Goal: Task Accomplishment & Management: Use online tool/utility

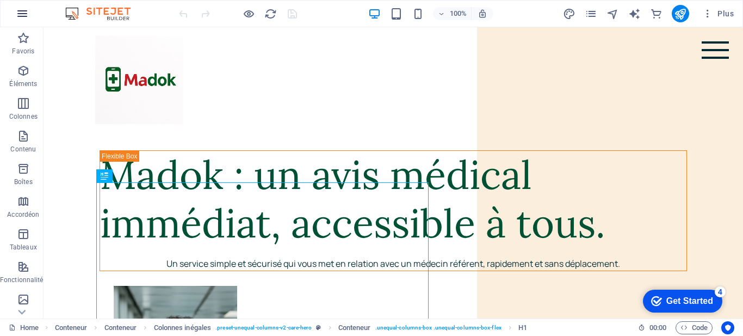
click at [26, 14] on icon "button" at bounding box center [22, 13] width 13 height 13
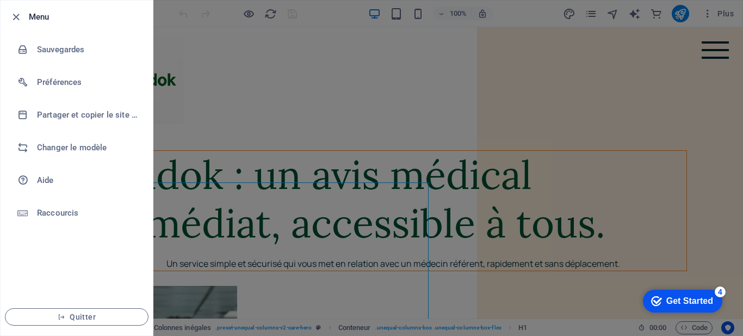
click at [294, 101] on div at bounding box center [371, 168] width 743 height 336
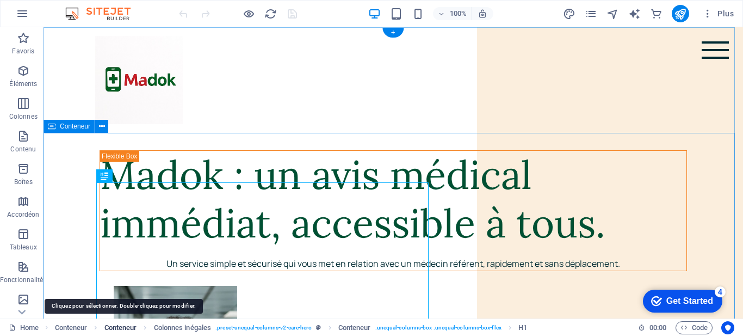
click at [122, 329] on span "Conteneur" at bounding box center [120, 327] width 33 height 13
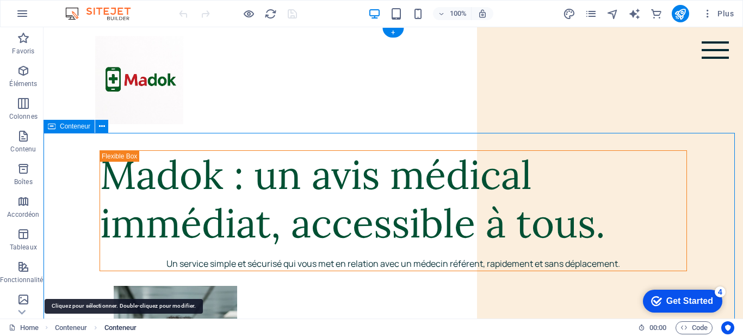
click at [122, 329] on span "Conteneur" at bounding box center [120, 327] width 33 height 13
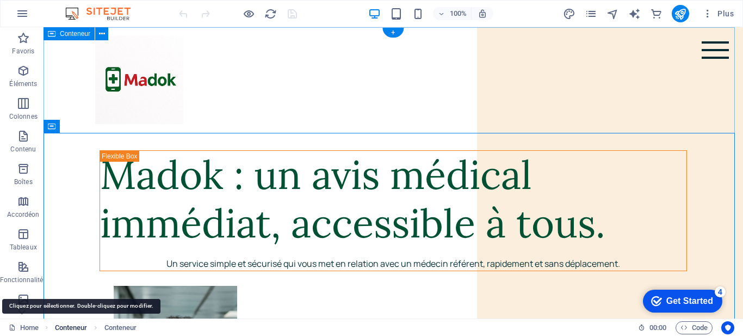
click at [60, 325] on span "Conteneur" at bounding box center [71, 327] width 33 height 13
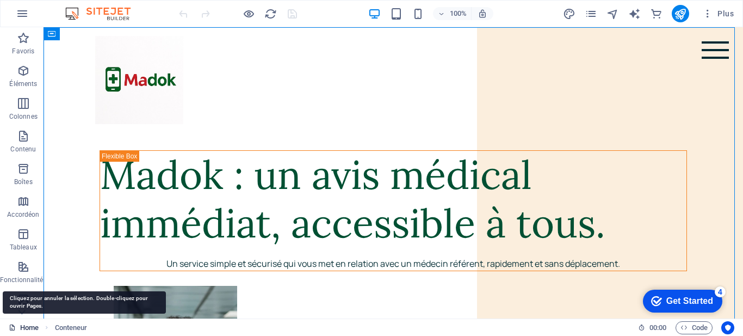
click at [27, 325] on link "Home" at bounding box center [24, 327] width 30 height 13
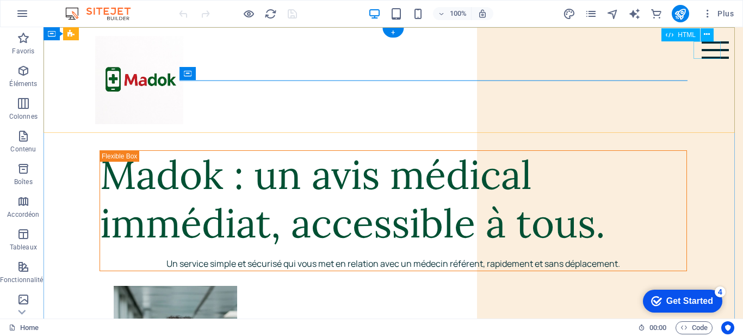
click at [702, 45] on div at bounding box center [715, 49] width 27 height 17
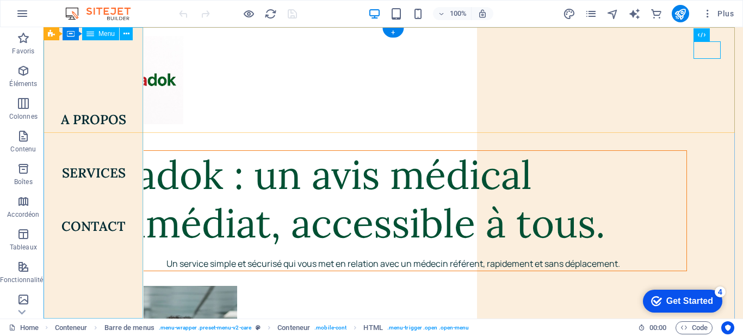
click at [100, 224] on nav "A propos Services Contact" at bounding box center [94, 172] width 100 height 291
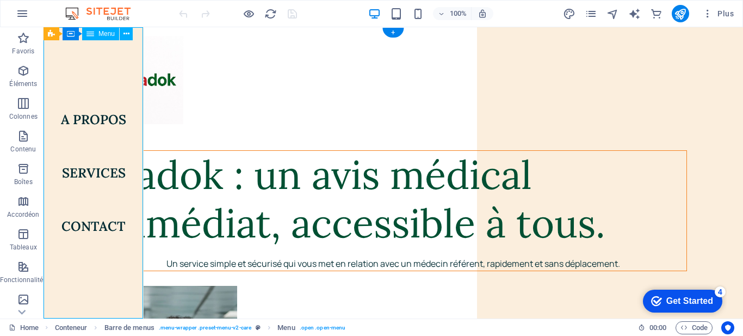
click at [100, 224] on nav "A propos Services Contact" at bounding box center [94, 172] width 100 height 291
drag, startPoint x: 740, startPoint y: 47, endPoint x: 784, endPoint y: 52, distance: 43.8
click at [22, 36] on icon at bounding box center [22, 33] width 8 height 5
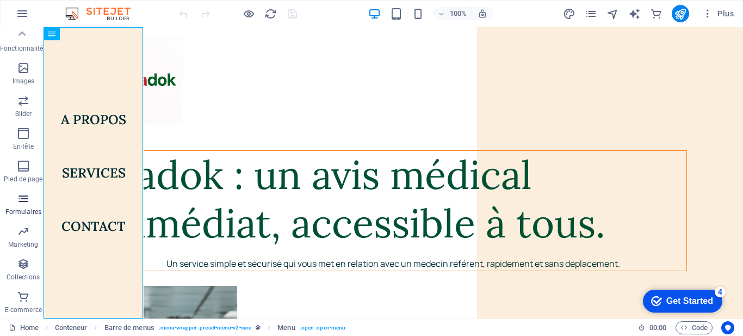
click at [20, 209] on p "Formulaires" at bounding box center [23, 211] width 36 height 9
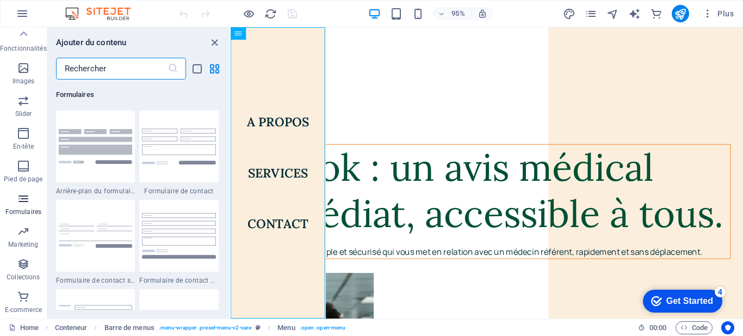
scroll to position [7943, 0]
click at [214, 41] on icon "close panel" at bounding box center [214, 42] width 13 height 13
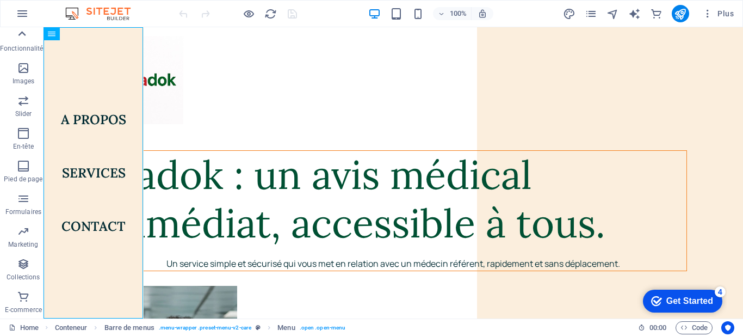
click at [23, 41] on icon at bounding box center [21, 33] width 15 height 15
click at [23, 41] on icon "button" at bounding box center [23, 38] width 13 height 13
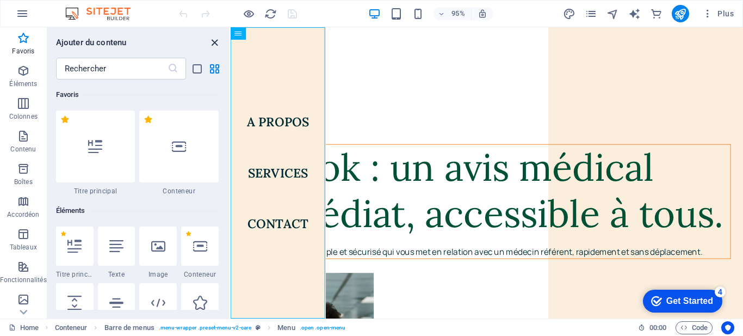
click at [218, 42] on icon "close panel" at bounding box center [214, 42] width 13 height 13
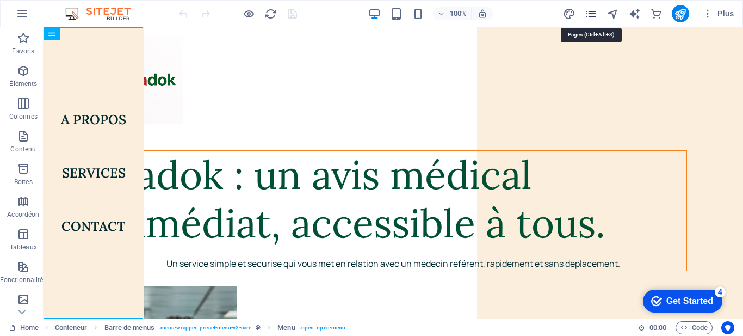
click at [594, 13] on icon "pages" at bounding box center [591, 14] width 13 height 13
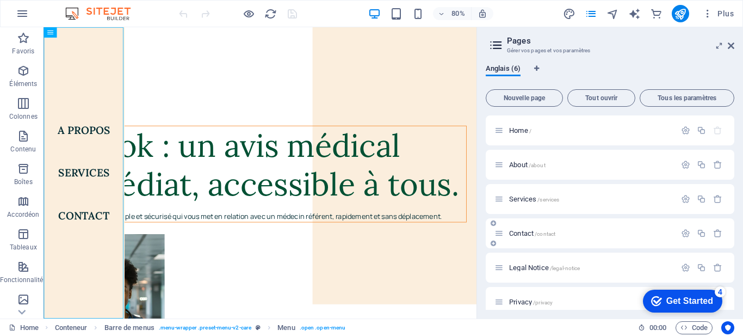
click at [535, 231] on span "Contact /contact" at bounding box center [532, 233] width 46 height 8
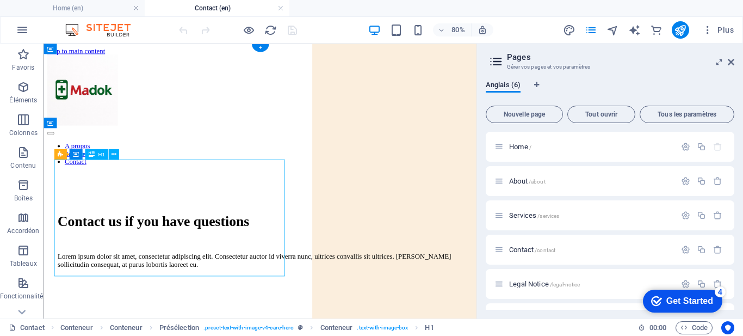
click at [89, 255] on div "Contact us if you have questions" at bounding box center [314, 265] width 507 height 20
drag, startPoint x: 61, startPoint y: 211, endPoint x: 121, endPoint y: 238, distance: 66.0
click at [121, 255] on div "Contact us if you have questions" at bounding box center [314, 265] width 507 height 20
click at [239, 275] on div "Contact us if you have questions" at bounding box center [314, 265] width 507 height 20
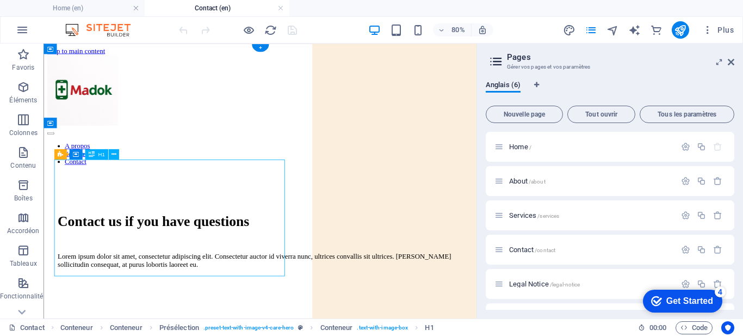
click at [200, 247] on div "Glissez et déposez l'élément de votre choix pour remplacer le contenu existant.…" at bounding box center [260, 181] width 433 height 275
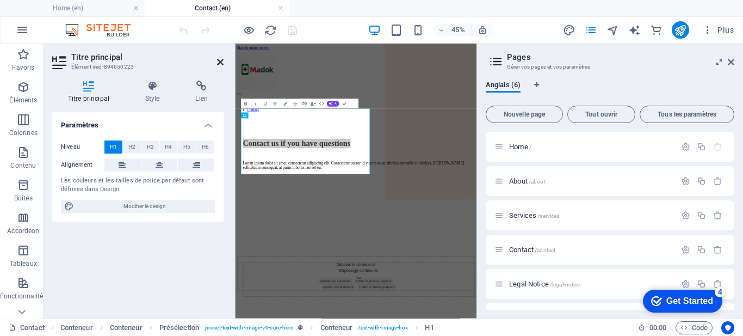
click at [220, 60] on icon at bounding box center [220, 62] width 7 height 9
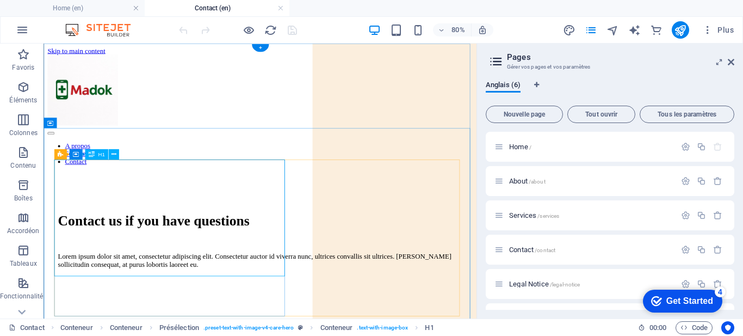
click at [260, 257] on div "Contact us if you have questions" at bounding box center [314, 265] width 507 height 20
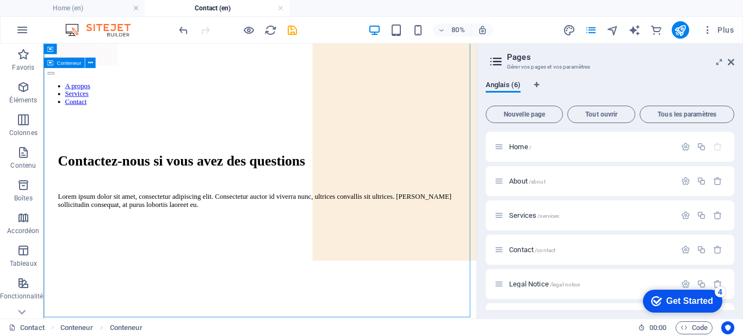
scroll to position [71, 0]
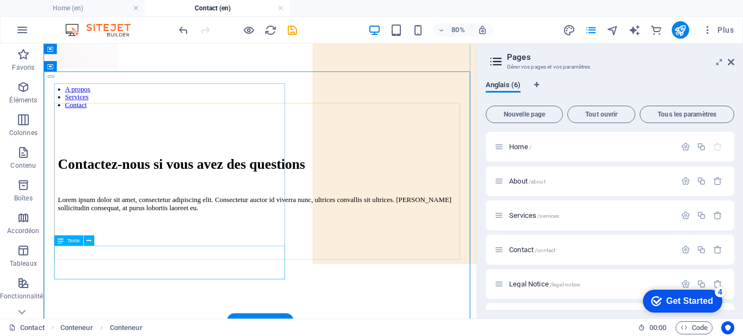
click at [169, 254] on div "Lorem ipsum dolor sit amet, consectetur adipiscing elit. Consectetur auctor id …" at bounding box center [314, 244] width 507 height 20
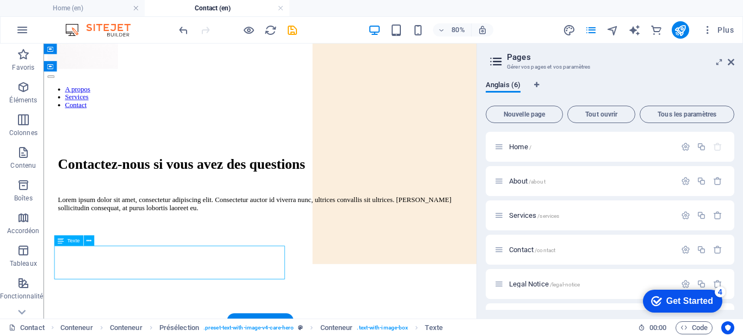
click at [169, 254] on div "Lorem ipsum dolor sit amet, consectetur adipiscing elit. Consectetur auctor id …" at bounding box center [314, 244] width 507 height 20
click at [144, 264] on div "Glissez et déposez l'élément de votre choix pour remplacer le contenu existant.…" at bounding box center [260, 181] width 433 height 275
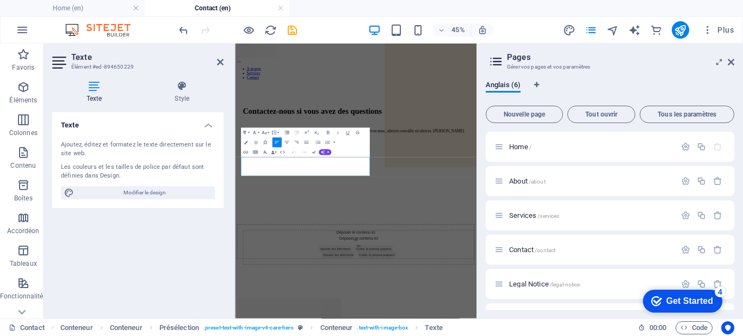
click at [125, 174] on div "Les couleurs et les tailles de police par défaut sont définies dans Design." at bounding box center [138, 172] width 154 height 18
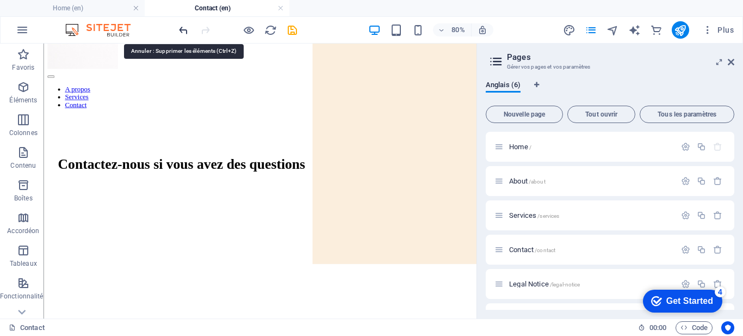
click at [182, 30] on icon "undo" at bounding box center [183, 30] width 13 height 13
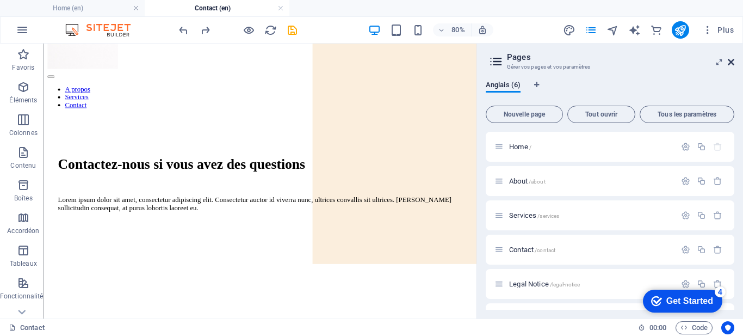
click at [732, 59] on icon at bounding box center [731, 62] width 7 height 9
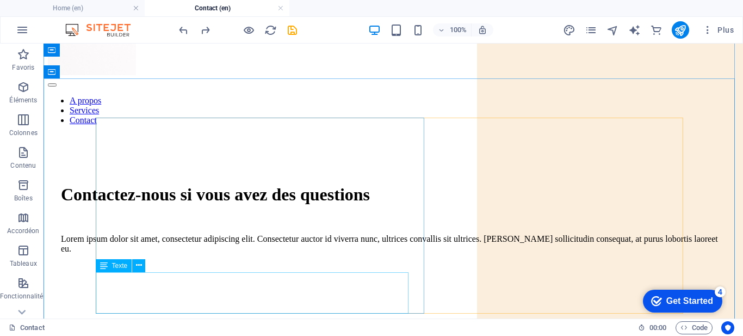
click at [217, 254] on div "Lorem ipsum dolor sit amet, consectetur adipiscing elit. Consectetur auctor id …" at bounding box center [393, 244] width 665 height 20
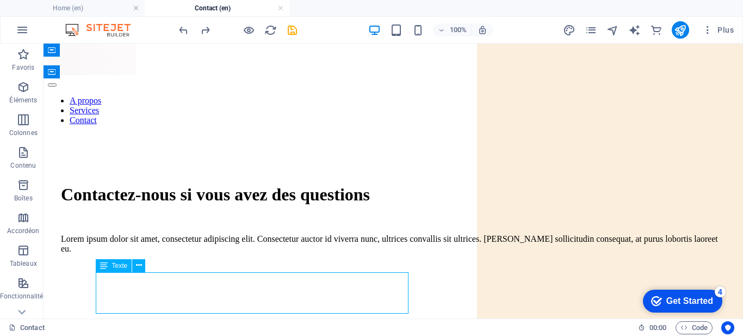
click at [217, 254] on div "Lorem ipsum dolor sit amet, consectetur adipiscing elit. Consectetur auctor id …" at bounding box center [393, 244] width 665 height 20
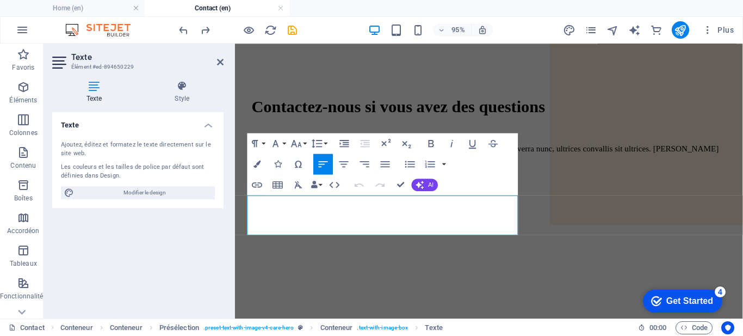
scroll to position [164, 0]
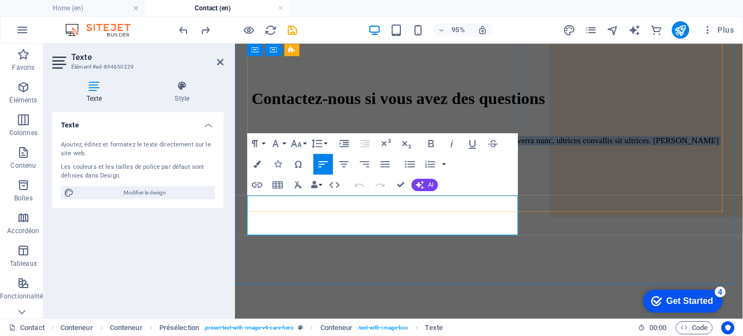
drag, startPoint x: 411, startPoint y: 240, endPoint x: 275, endPoint y: 211, distance: 139.7
click at [275, 160] on p "Lorem ipsum dolor sit amet, consectetur adipiscing elit. Consectetur auctor id …" at bounding box center [502, 151] width 500 height 20
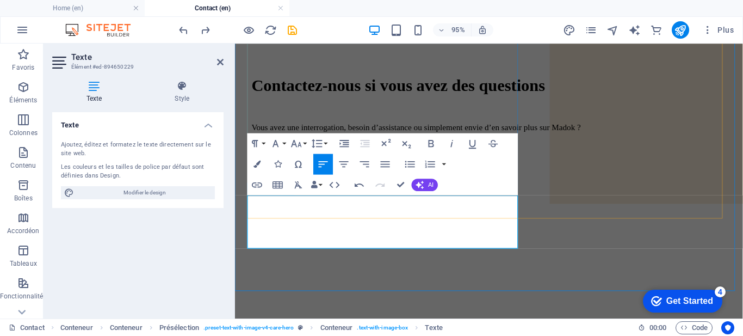
scroll to position [157, 0]
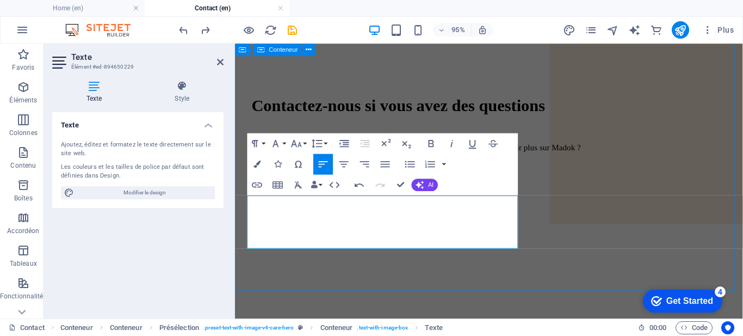
click at [367, 293] on div "Contactez-nous si vous avez des questions ​Vous avez une interrogation, besoin …" at bounding box center [502, 203] width 526 height 311
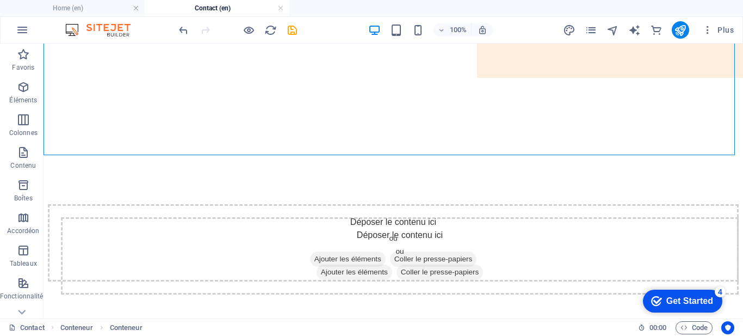
scroll to position [315, 0]
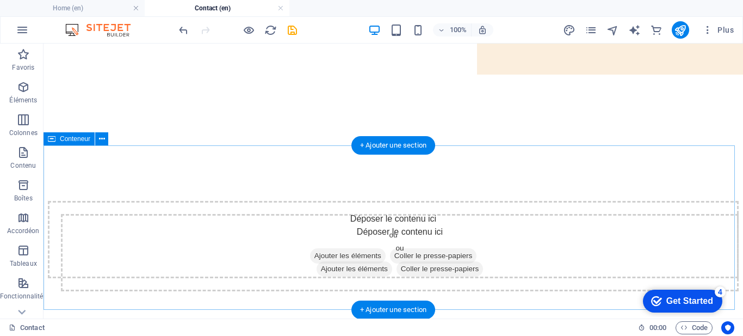
click at [348, 248] on span "Ajouter les éléments" at bounding box center [348, 255] width 76 height 15
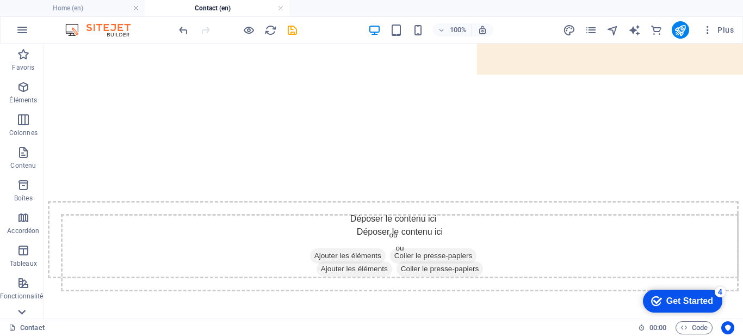
click at [23, 58] on icon at bounding box center [21, 49] width 15 height 15
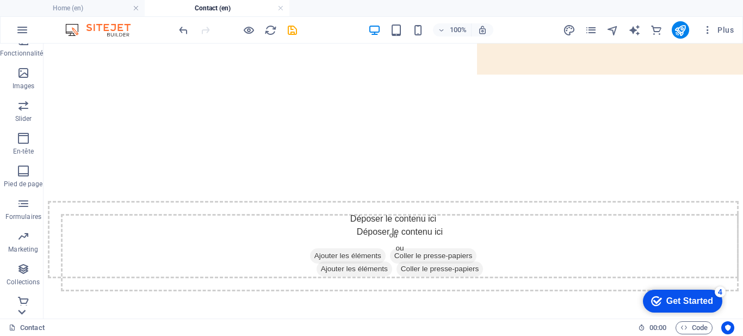
scroll to position [248, 0]
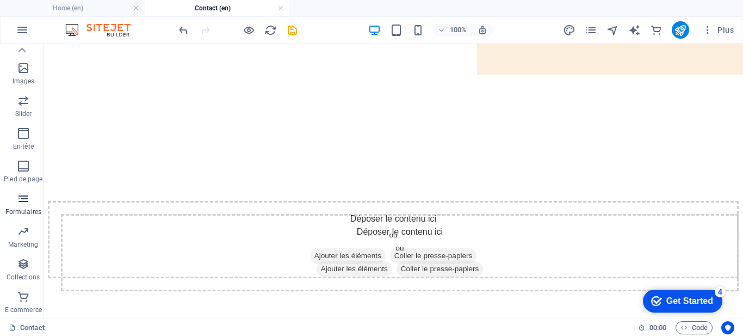
click at [19, 203] on icon "button" at bounding box center [23, 198] width 13 height 13
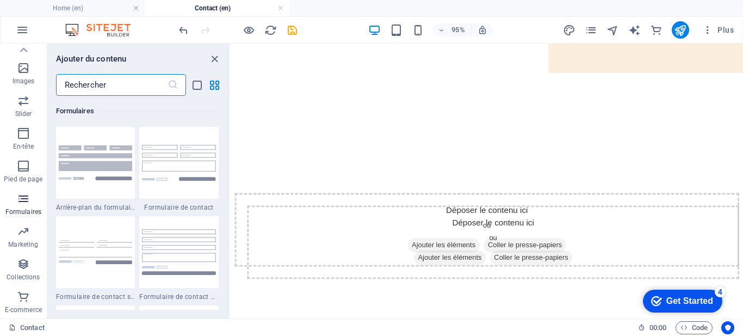
scroll to position [7943, 0]
click at [180, 175] on div at bounding box center [178, 163] width 79 height 72
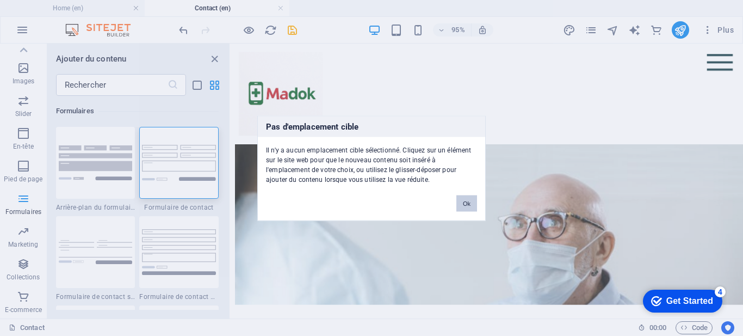
click at [466, 202] on button "Ok" at bounding box center [466, 203] width 21 height 16
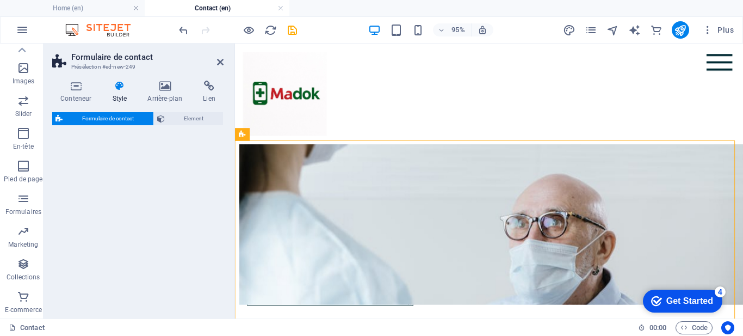
select select "rem"
select select "preset-contact-form-v3-default"
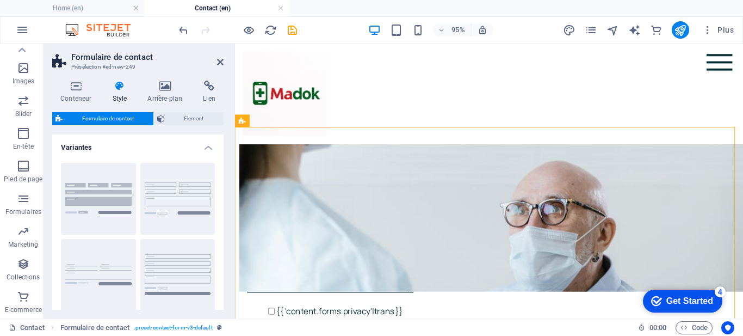
scroll to position [332, 0]
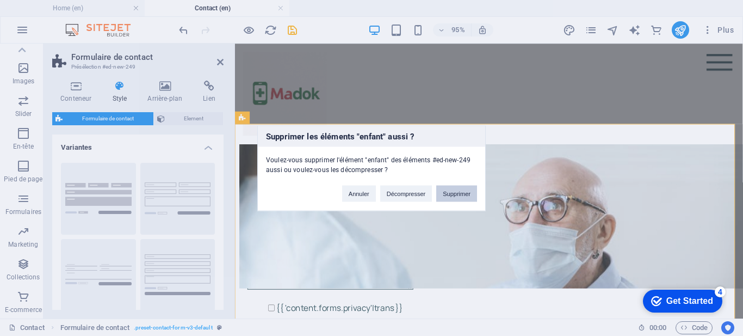
click at [454, 189] on button "Supprimer" at bounding box center [456, 193] width 41 height 16
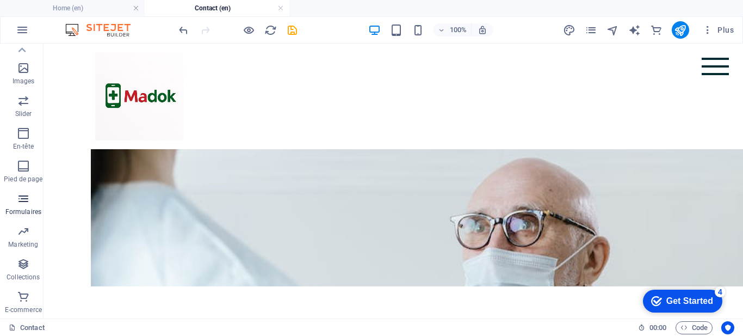
click at [27, 197] on icon "button" at bounding box center [23, 198] width 13 height 13
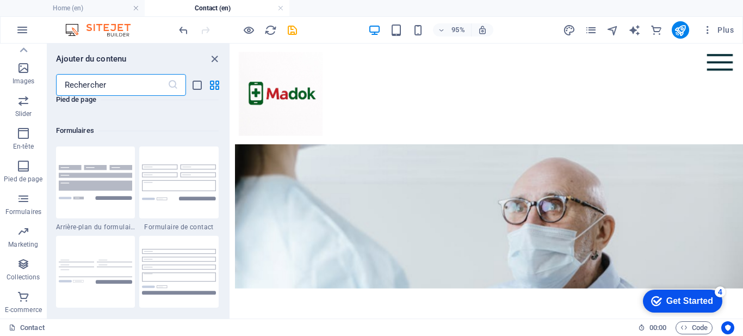
scroll to position [7943, 0]
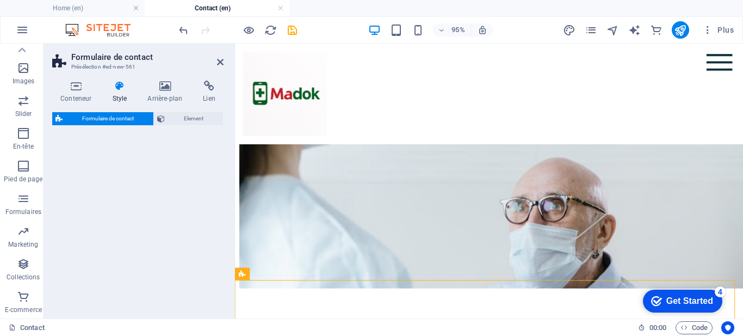
select select "rem"
select select "preset-contact-form-v3-plain"
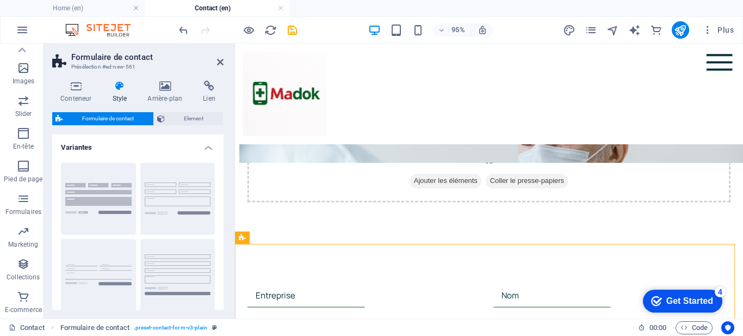
scroll to position [374, 0]
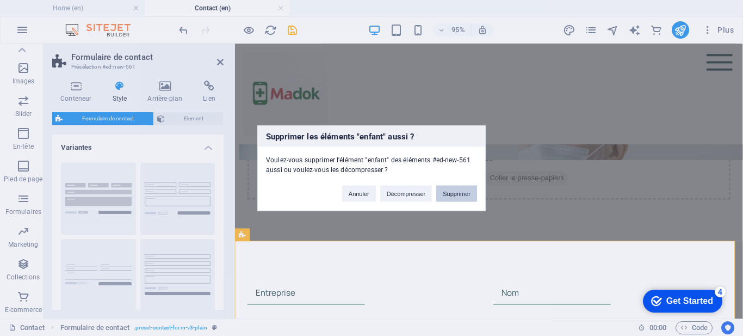
click at [452, 187] on button "Supprimer" at bounding box center [456, 193] width 41 height 16
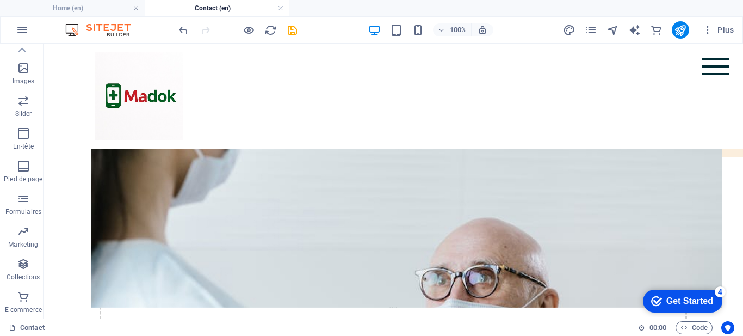
scroll to position [312, 0]
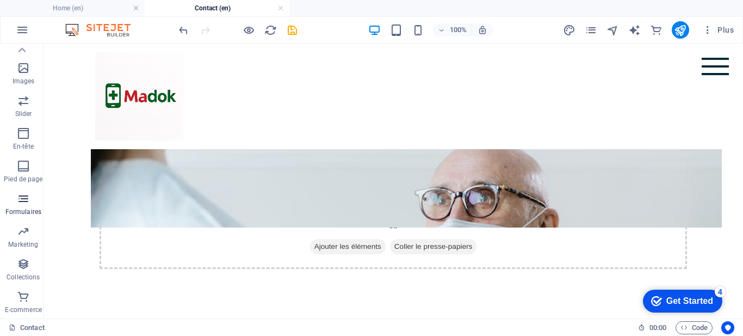
click at [18, 200] on icon "button" at bounding box center [23, 198] width 13 height 13
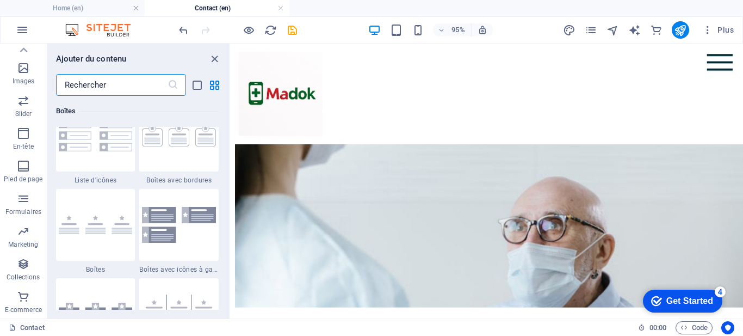
scroll to position [7943, 0]
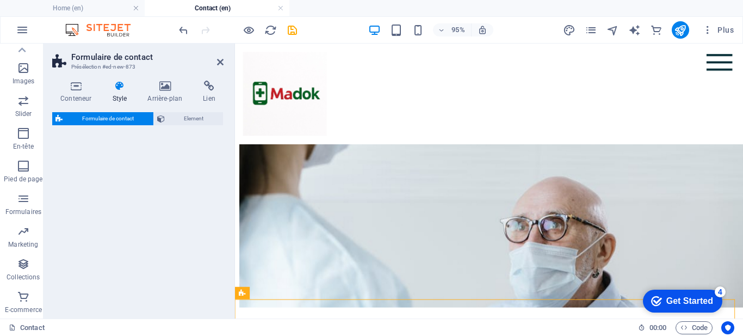
select select "rem"
select select "preset-contact-form-v3-default"
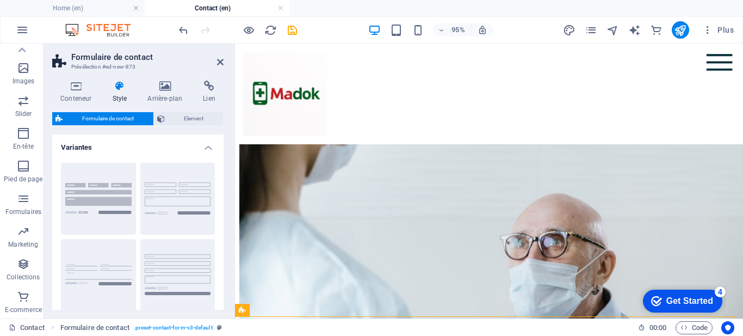
scroll to position [284, 0]
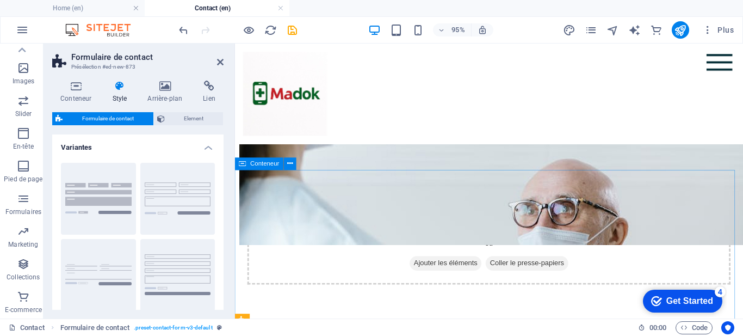
click at [450, 274] on span "Ajouter les éléments" at bounding box center [457, 274] width 76 height 15
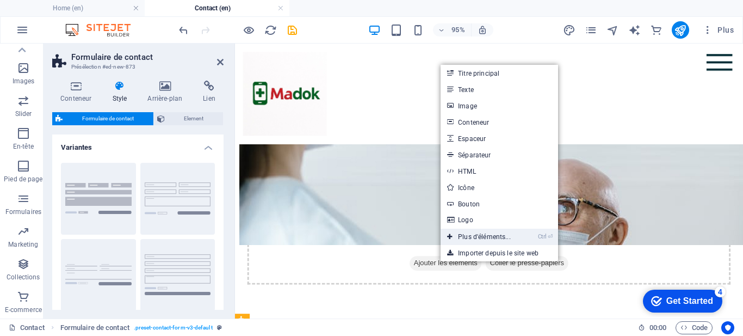
click at [496, 234] on link "Ctrl ⏎ Plus d'éléments..." at bounding box center [479, 237] width 77 height 16
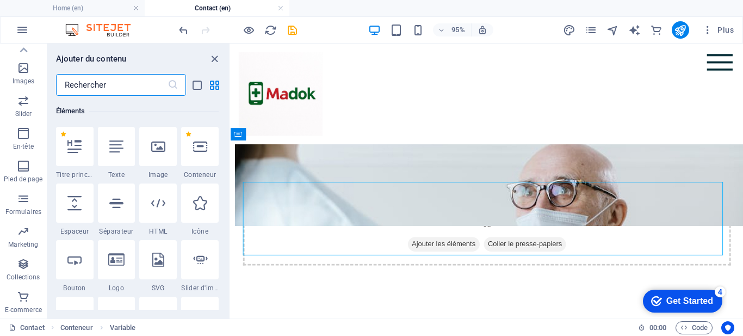
scroll to position [305, 0]
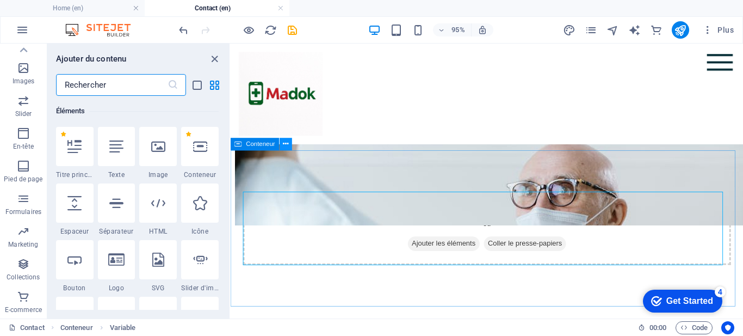
click at [287, 144] on icon at bounding box center [285, 143] width 5 height 11
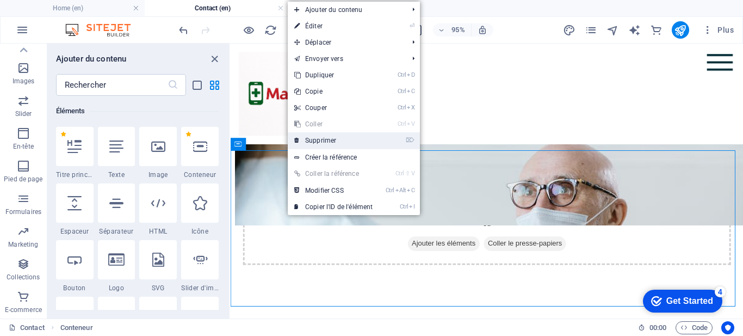
click at [311, 140] on link "⌦ Supprimer" at bounding box center [333, 140] width 91 height 16
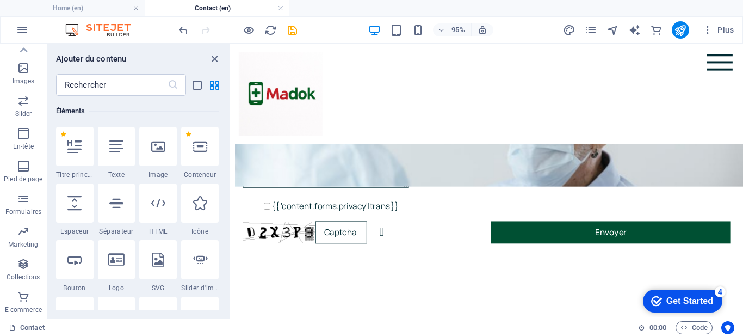
scroll to position [436, 0]
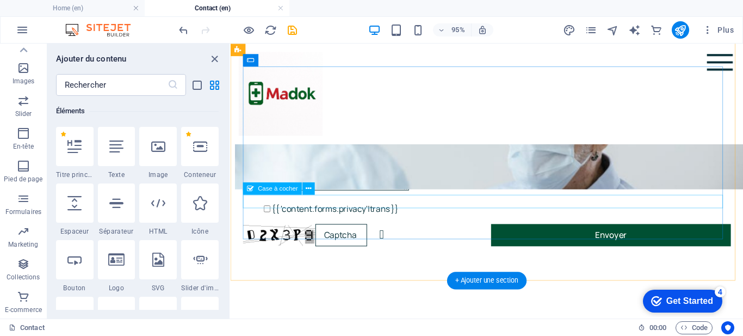
click at [337, 211] on div "{{ 'content.forms.privacy'|trans }}" at bounding box center [501, 218] width 514 height 14
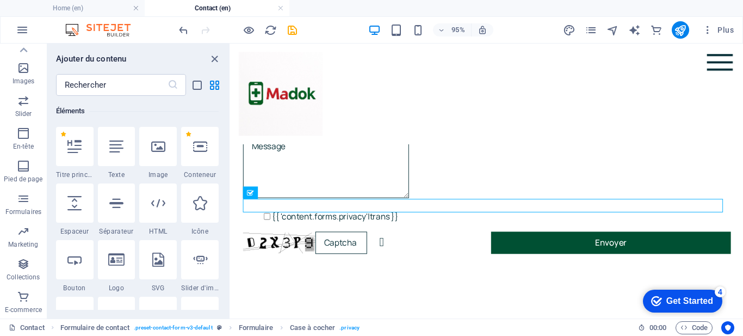
scroll to position [432, 0]
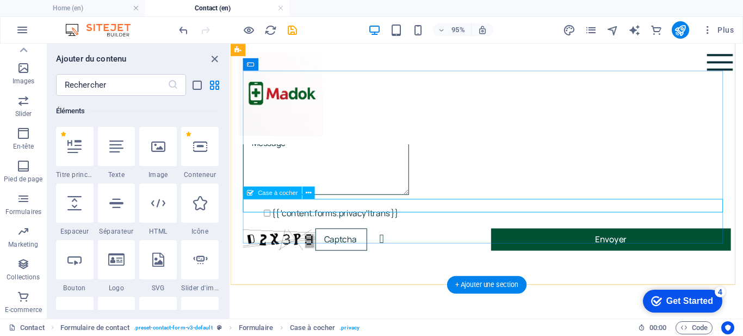
click at [316, 215] on div "{{ 'content.forms.privacy'|trans }}" at bounding box center [501, 222] width 514 height 14
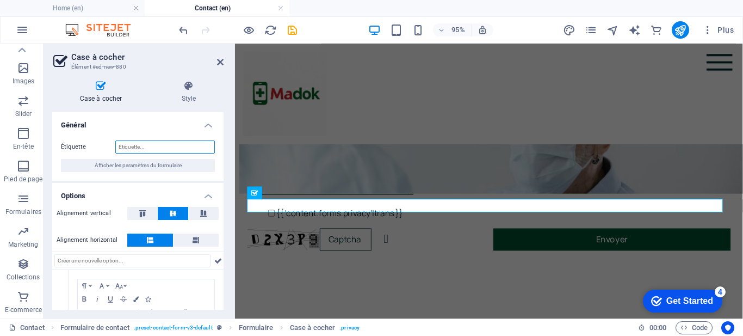
click at [158, 150] on input "Étiquette" at bounding box center [165, 146] width 100 height 13
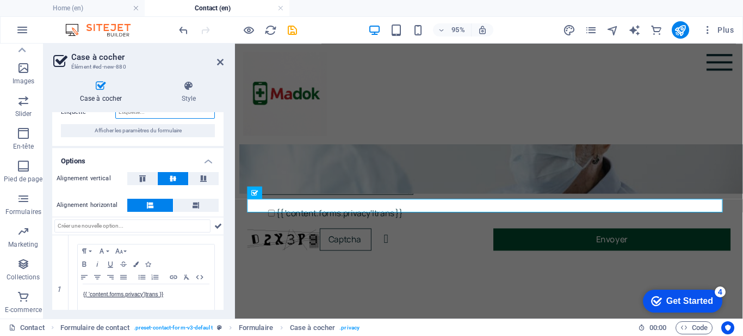
scroll to position [69, 0]
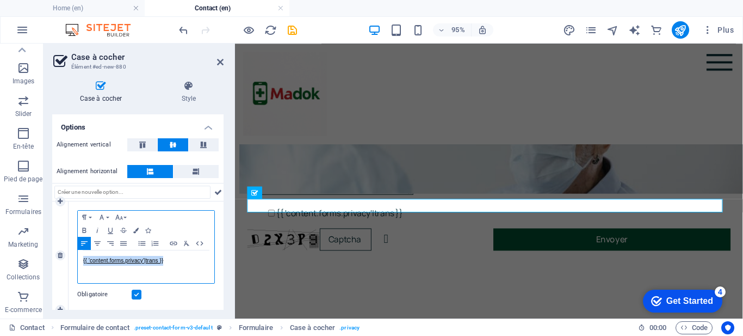
drag, startPoint x: 158, startPoint y: 263, endPoint x: 83, endPoint y: 262, distance: 74.5
click at [83, 262] on p "{{ 'content.forms.privacy'|trans }}" at bounding box center [146, 261] width 126 height 10
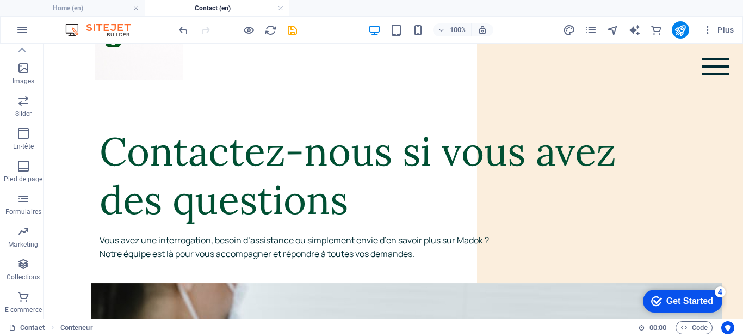
scroll to position [0, 0]
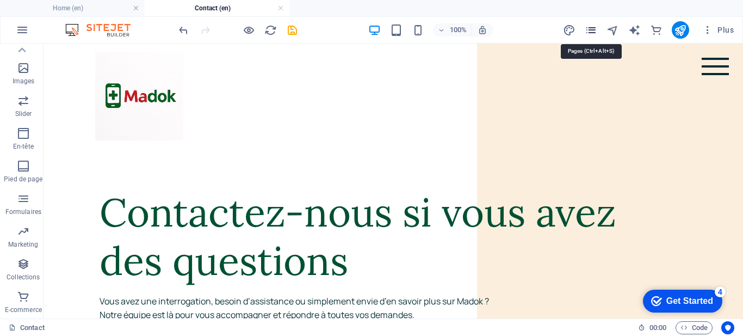
click at [591, 28] on icon "pages" at bounding box center [591, 30] width 13 height 13
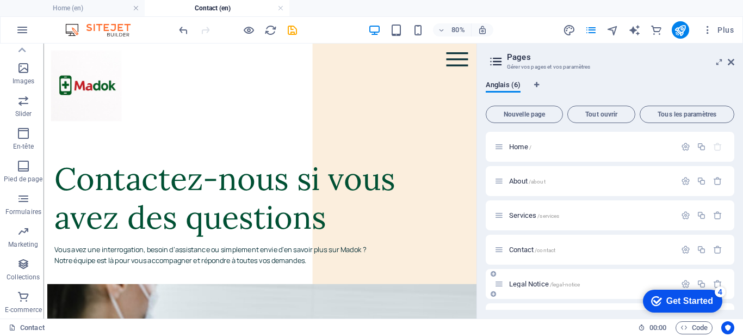
click at [573, 281] on span "/legal-notice" at bounding box center [565, 284] width 30 height 6
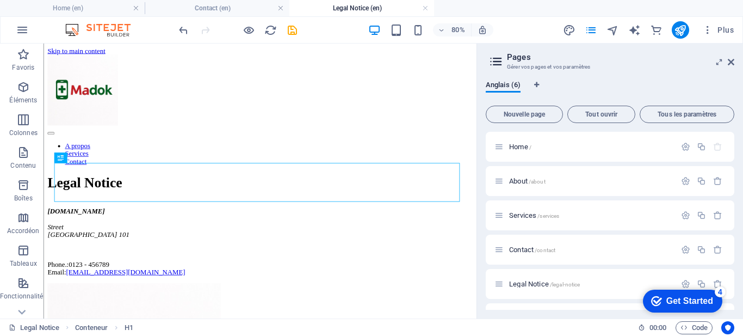
drag, startPoint x: 581, startPoint y: 172, endPoint x: 522, endPoint y: 184, distance: 60.0
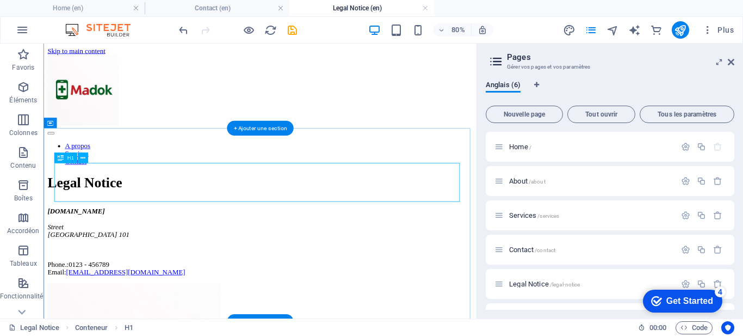
click at [291, 219] on div "Legal Notice" at bounding box center [314, 217] width 533 height 20
click at [58, 335] on div "A propos Services Contact Legal Notice [DOMAIN_NAME][GEOGRAPHIC_DATA][STREET_AD…" at bounding box center [314, 342] width 533 height 569
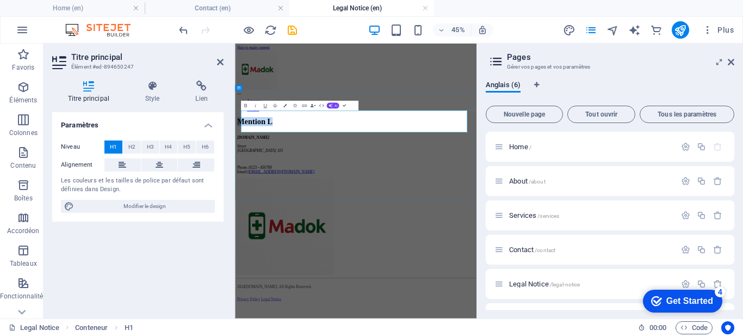
drag, startPoint x: 474, startPoint y: 203, endPoint x: 242, endPoint y: 210, distance: 231.9
click at [244, 209] on div "Mention L [DOMAIN_NAME] Street [GEOGRAPHIC_DATA] 101 Phone.: 0123 - 456789 Emai…" at bounding box center [503, 270] width 528 height 126
click at [277, 217] on h1 "mentions légales" at bounding box center [503, 217] width 528 height 20
click at [546, 312] on div "[DOMAIN_NAME] Street [GEOGRAPHIC_DATA] 101 Phone.: 0123 - 456789 Email: [EMAIL_…" at bounding box center [503, 291] width 528 height 86
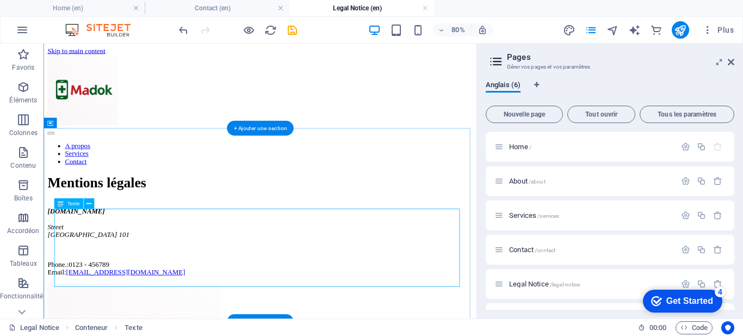
click at [79, 286] on div "[DOMAIN_NAME] Street [GEOGRAPHIC_DATA] 101 Phone.: 0123 - 456789 Email: [EMAIL_…" at bounding box center [314, 291] width 533 height 86
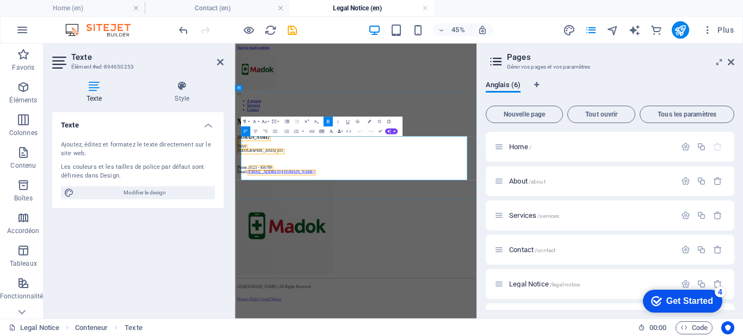
click at [286, 281] on address "[DOMAIN_NAME] Street [GEOGRAPHIC_DATA] 101" at bounding box center [503, 267] width 528 height 39
click at [733, 61] on icon at bounding box center [731, 62] width 7 height 9
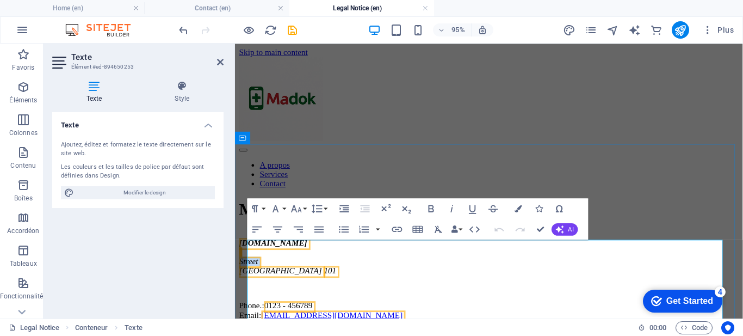
click at [275, 286] on address "[DOMAIN_NAME] Street [GEOGRAPHIC_DATA] 101" at bounding box center [502, 267] width 526 height 39
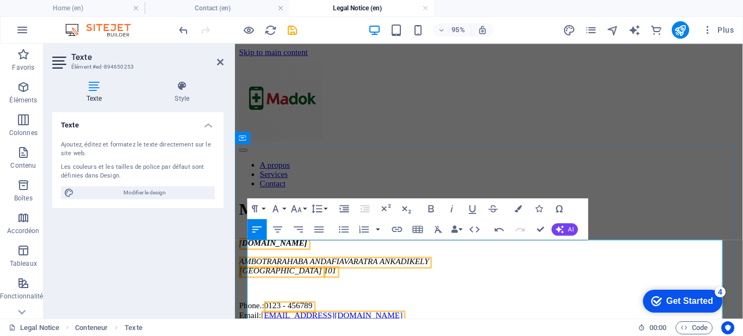
click at [320, 287] on address "​ [GEOGRAPHIC_DATA] 101" at bounding box center [502, 282] width 526 height 10
click at [369, 324] on p "Phone.: 0123 - 456789 Email: [EMAIL_ADDRESS][DOMAIN_NAME]" at bounding box center [502, 324] width 526 height 20
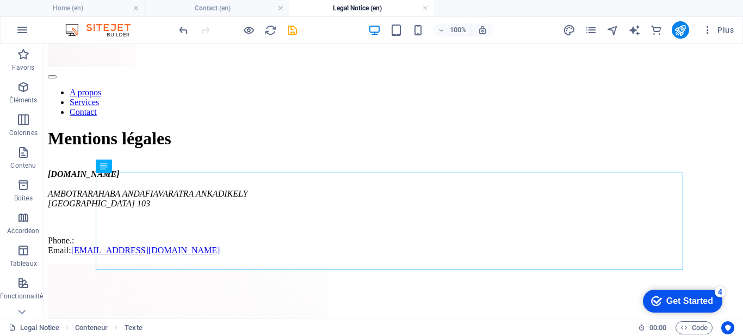
scroll to position [85, 0]
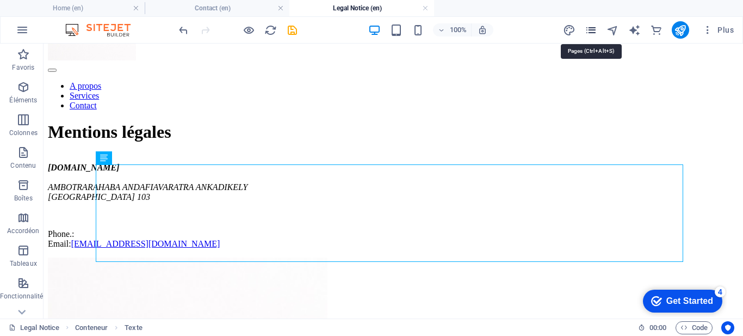
click at [593, 32] on icon "pages" at bounding box center [591, 30] width 13 height 13
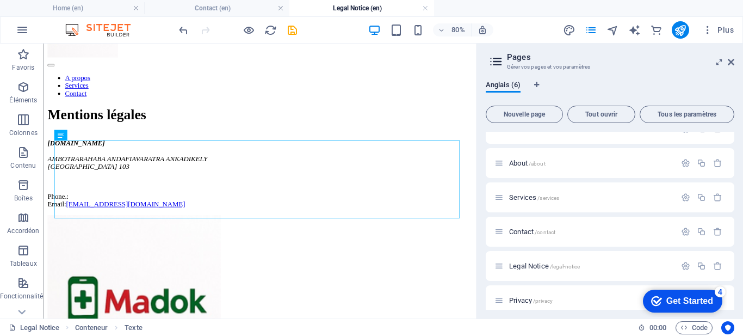
scroll to position [28, 0]
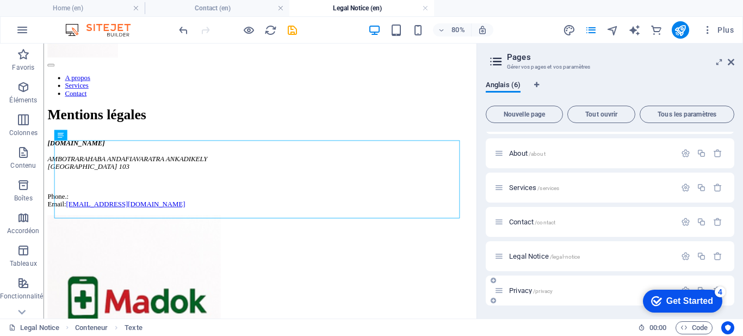
click at [528, 290] on span "Privacy /privacy" at bounding box center [531, 290] width 44 height 8
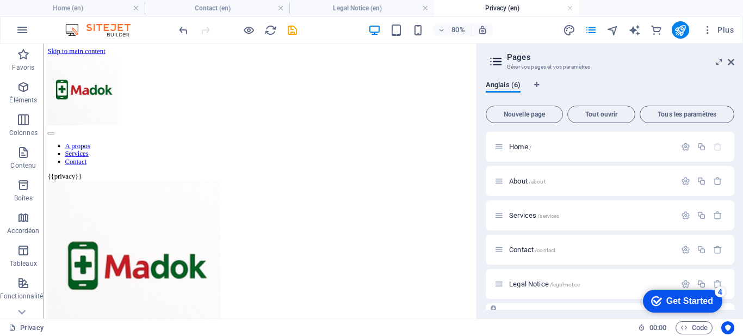
scroll to position [0, 0]
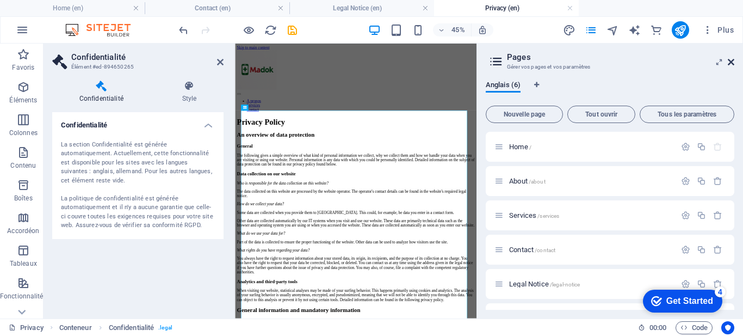
click at [732, 60] on icon at bounding box center [731, 62] width 7 height 9
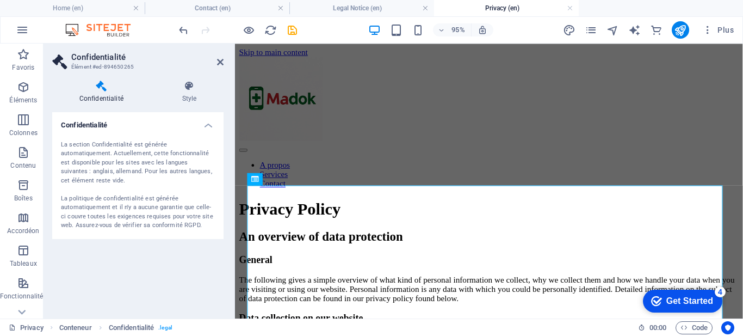
click at [204, 125] on h4 "Confidentialité" at bounding box center [137, 122] width 171 height 20
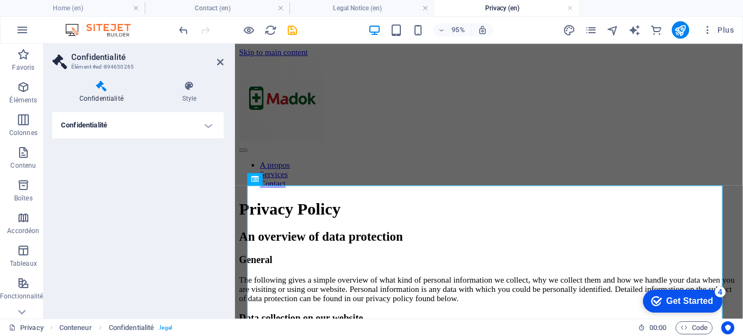
click at [204, 125] on h4 "Confidentialité" at bounding box center [137, 125] width 171 height 26
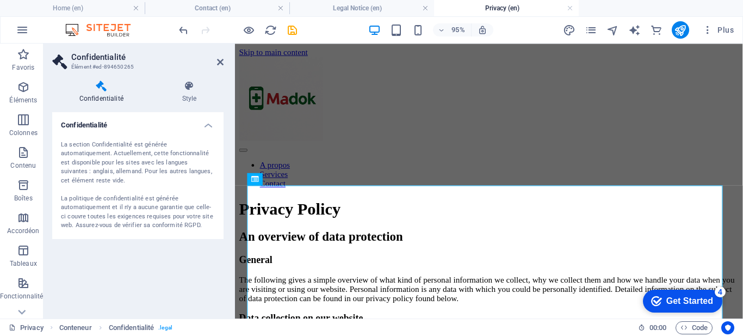
click at [116, 125] on h4 "Confidentialité" at bounding box center [137, 122] width 171 height 20
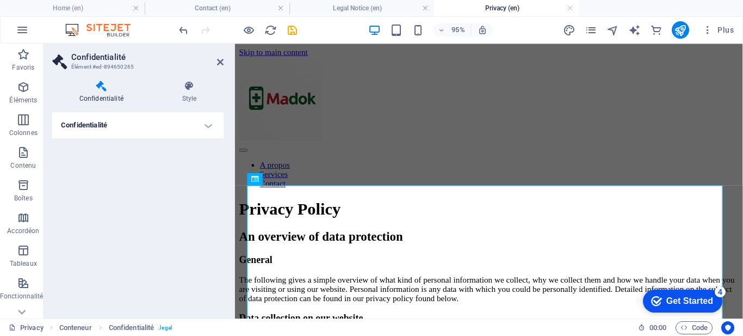
click at [116, 125] on h4 "Confidentialité" at bounding box center [137, 125] width 171 height 26
click at [106, 128] on h4 "Confidentialité" at bounding box center [137, 125] width 171 height 26
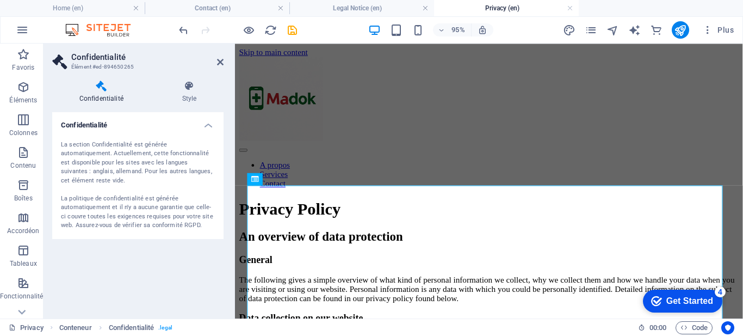
click at [106, 128] on h4 "Confidentialité" at bounding box center [137, 122] width 171 height 20
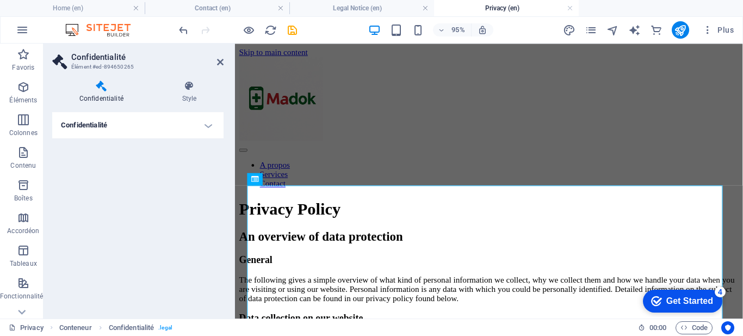
click at [106, 128] on h4 "Confidentialité" at bounding box center [137, 125] width 171 height 26
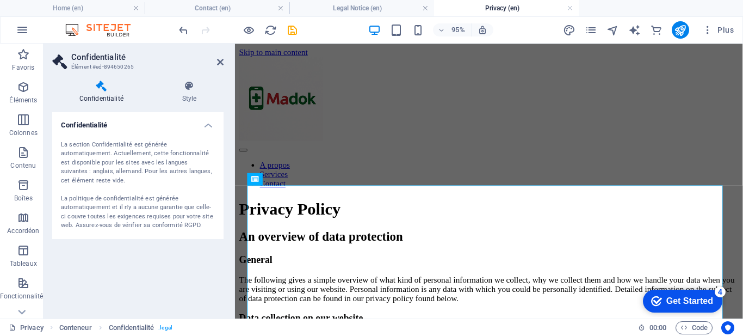
click at [106, 128] on h4 "Confidentialité" at bounding box center [137, 122] width 171 height 20
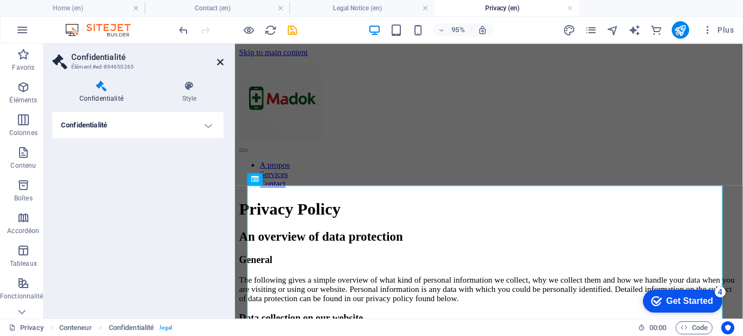
click at [223, 59] on icon at bounding box center [220, 62] width 7 height 9
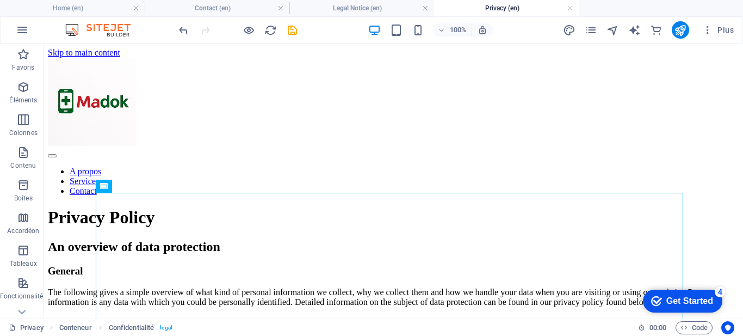
drag, startPoint x: 743, startPoint y: 216, endPoint x: 786, endPoint y: 84, distance: 139.2
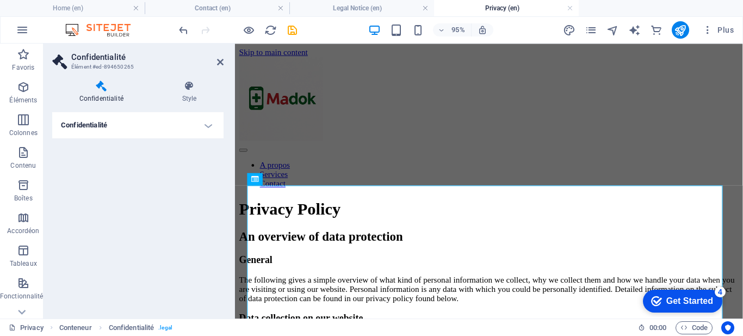
click at [128, 117] on h4 "Confidentialité" at bounding box center [137, 125] width 171 height 26
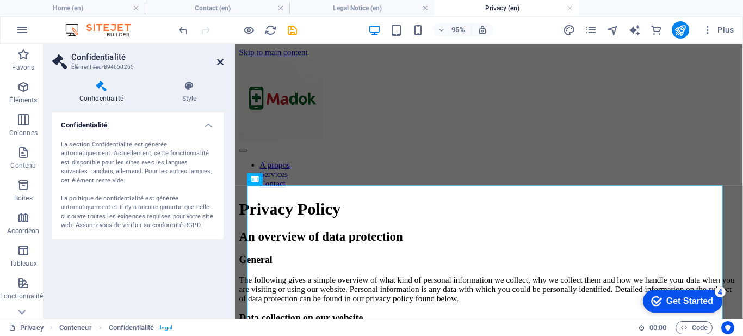
click at [222, 61] on icon at bounding box center [220, 62] width 7 height 9
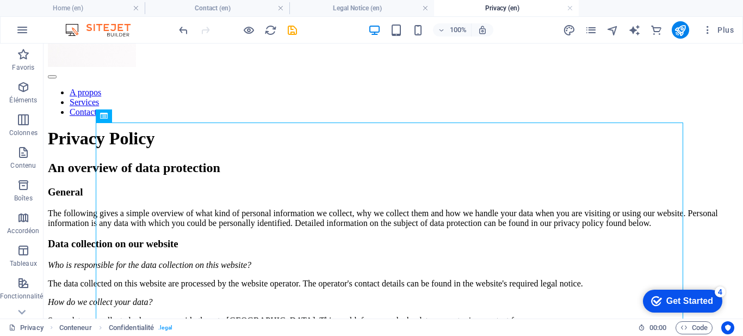
scroll to position [70, 0]
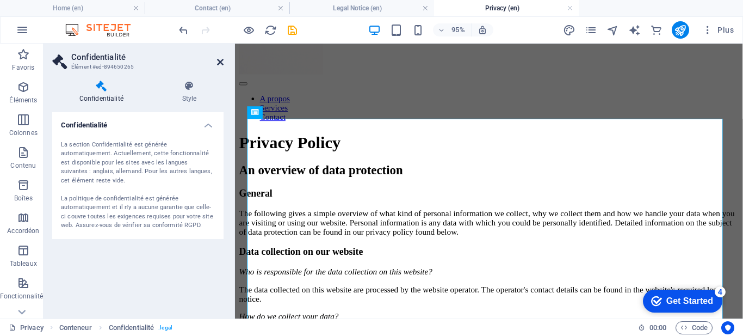
click at [219, 60] on icon at bounding box center [220, 62] width 7 height 9
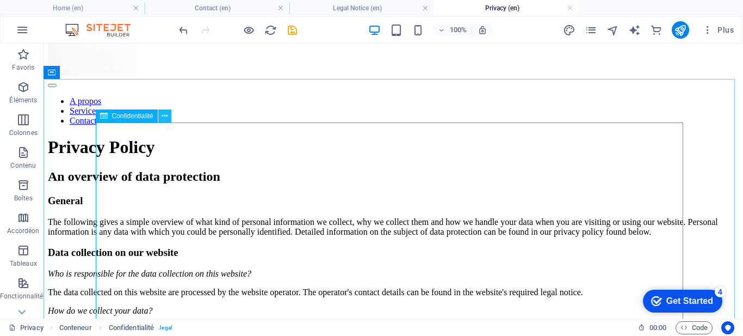
click at [162, 119] on icon at bounding box center [165, 115] width 6 height 11
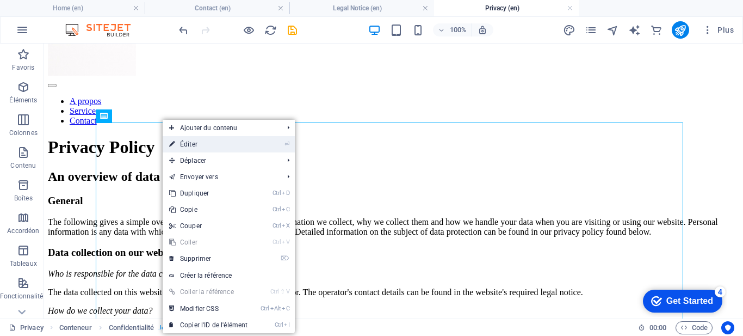
click at [187, 139] on link "⏎ Éditer" at bounding box center [208, 144] width 91 height 16
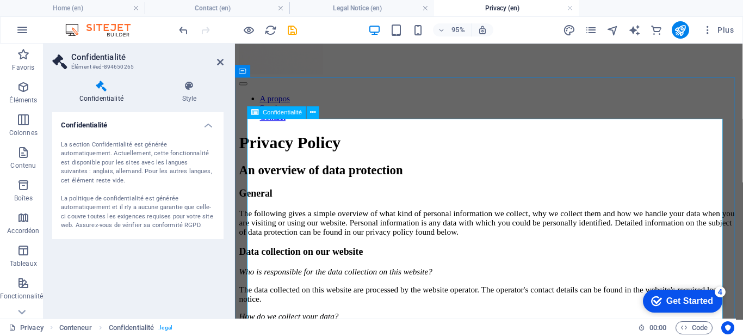
click at [221, 59] on icon at bounding box center [220, 62] width 7 height 9
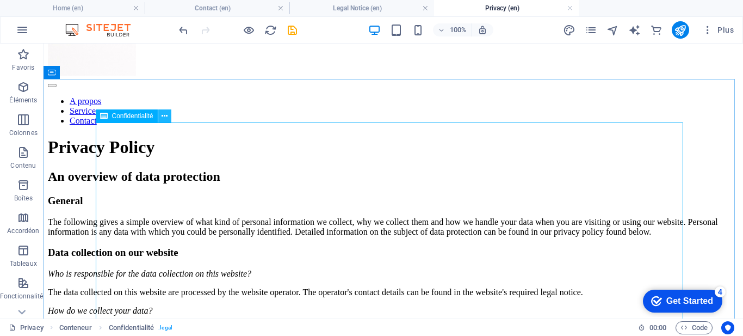
click at [166, 115] on icon at bounding box center [165, 115] width 6 height 11
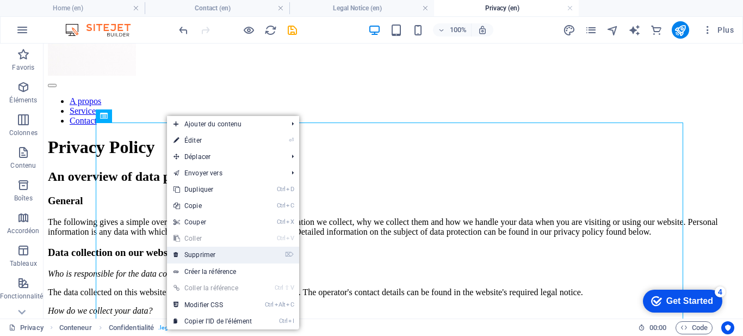
click at [211, 252] on link "⌦ Supprimer" at bounding box center [212, 254] width 91 height 16
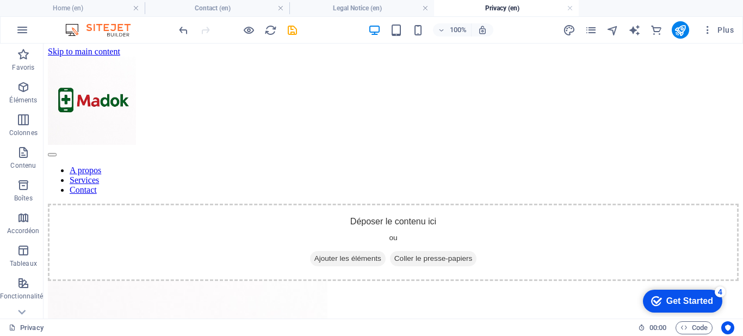
scroll to position [0, 0]
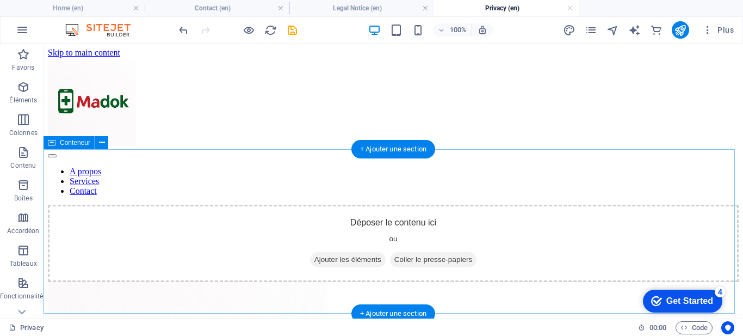
click at [422, 252] on span "Coller le presse-papiers" at bounding box center [433, 259] width 87 height 15
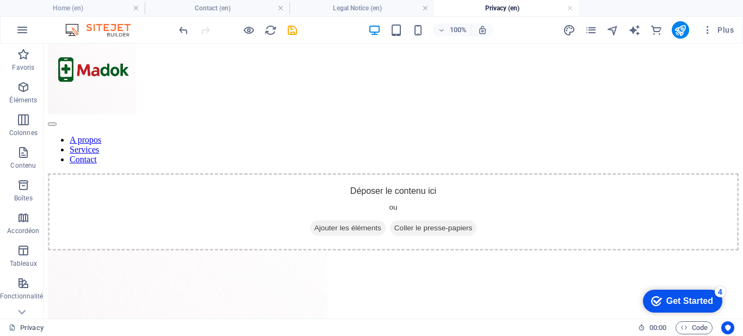
scroll to position [33, 0]
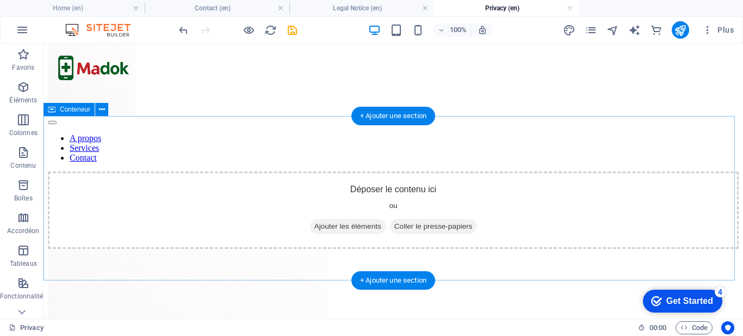
click at [431, 219] on span "Coller le presse-papiers" at bounding box center [433, 226] width 87 height 15
click at [430, 219] on span "Coller le presse-papiers" at bounding box center [433, 226] width 87 height 15
click at [351, 219] on span "Ajouter les éléments" at bounding box center [348, 226] width 76 height 15
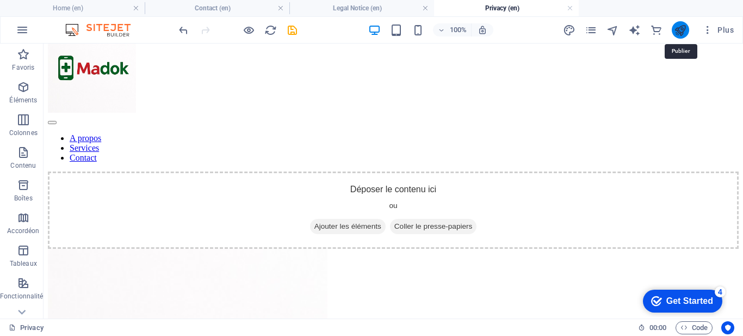
click at [675, 32] on icon "publish" at bounding box center [680, 30] width 13 height 13
